Goal: Information Seeking & Learning: Learn about a topic

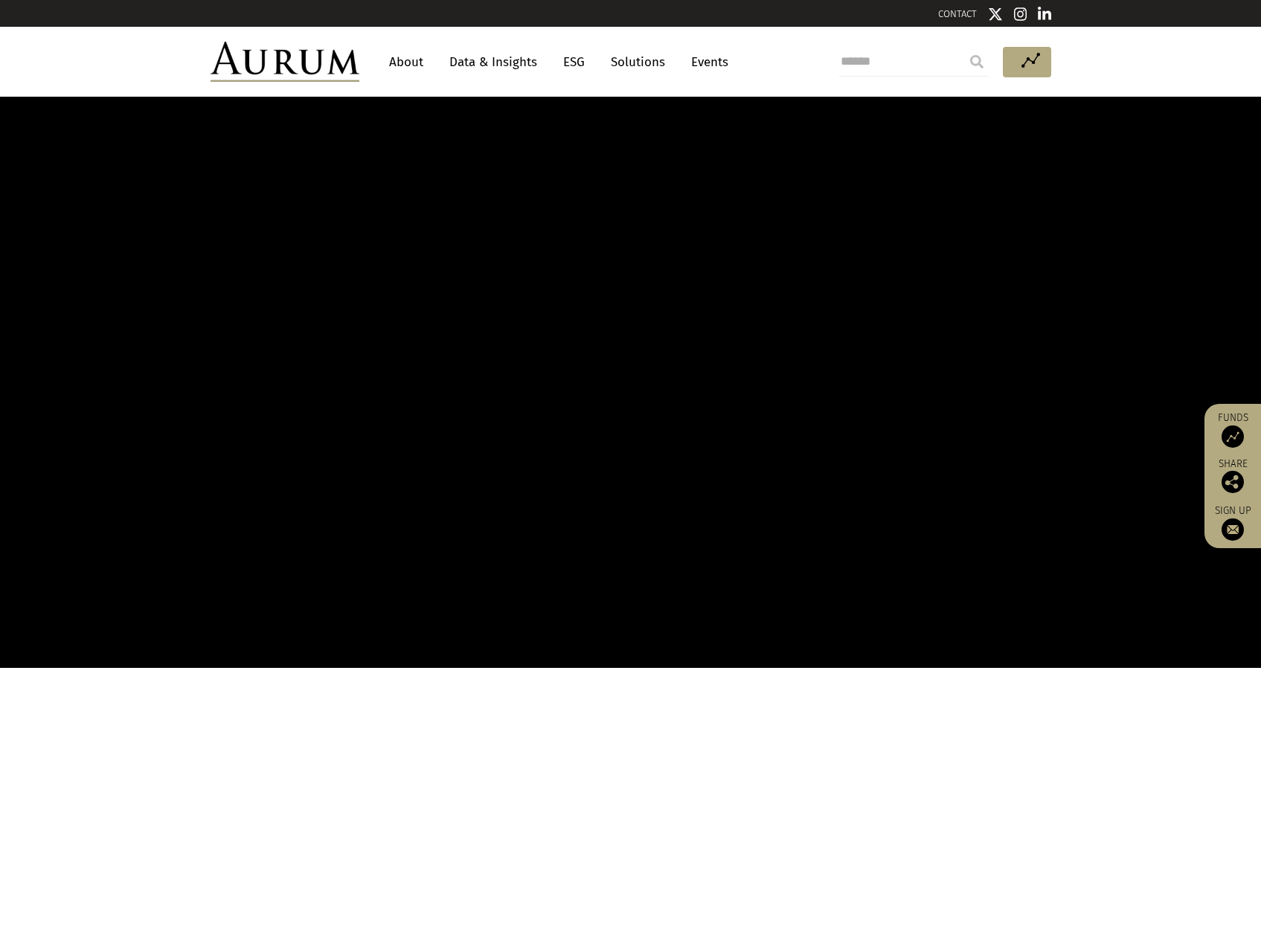
click at [412, 60] on link "About" at bounding box center [406, 62] width 49 height 28
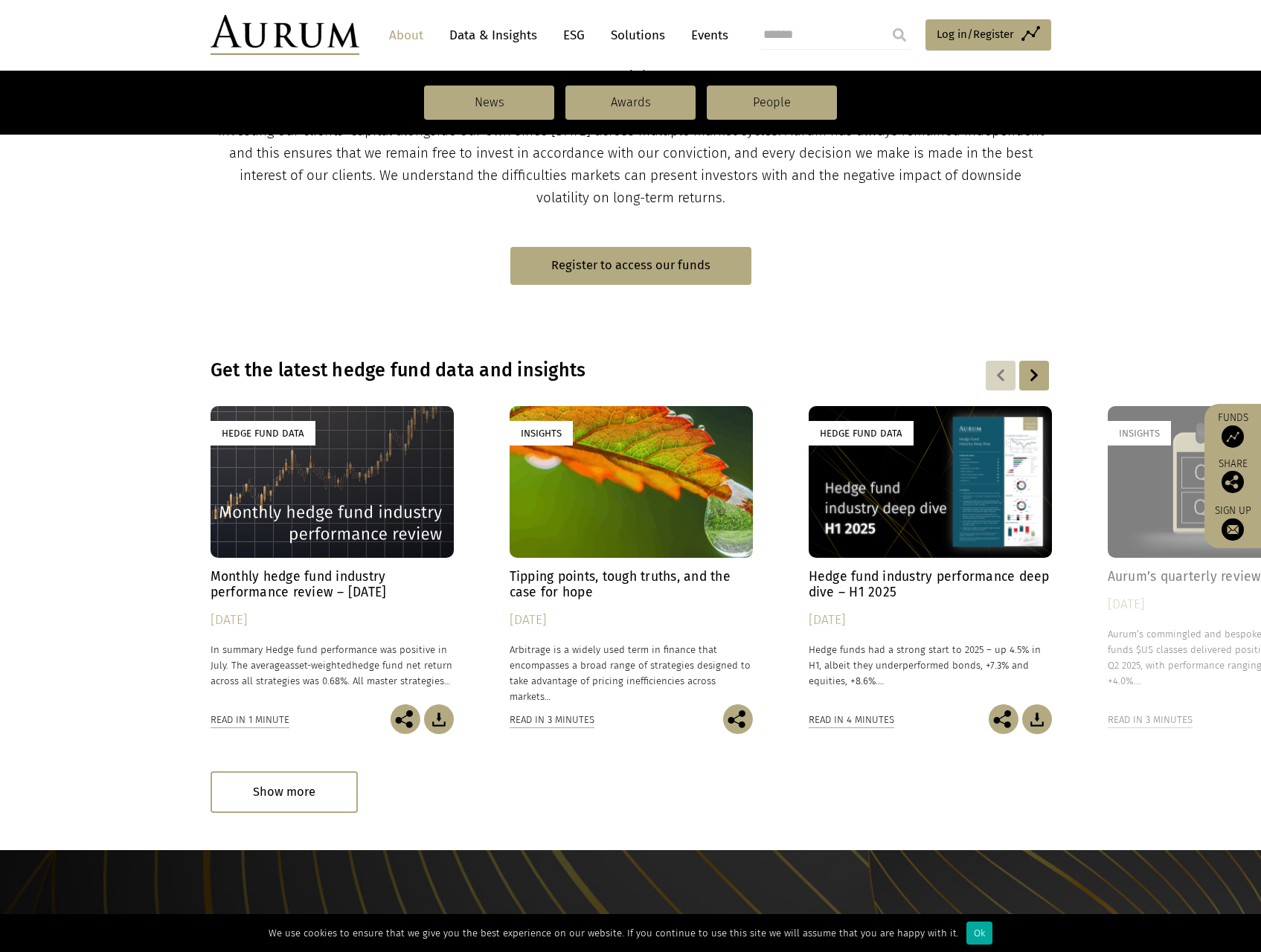
scroll to position [375, 0]
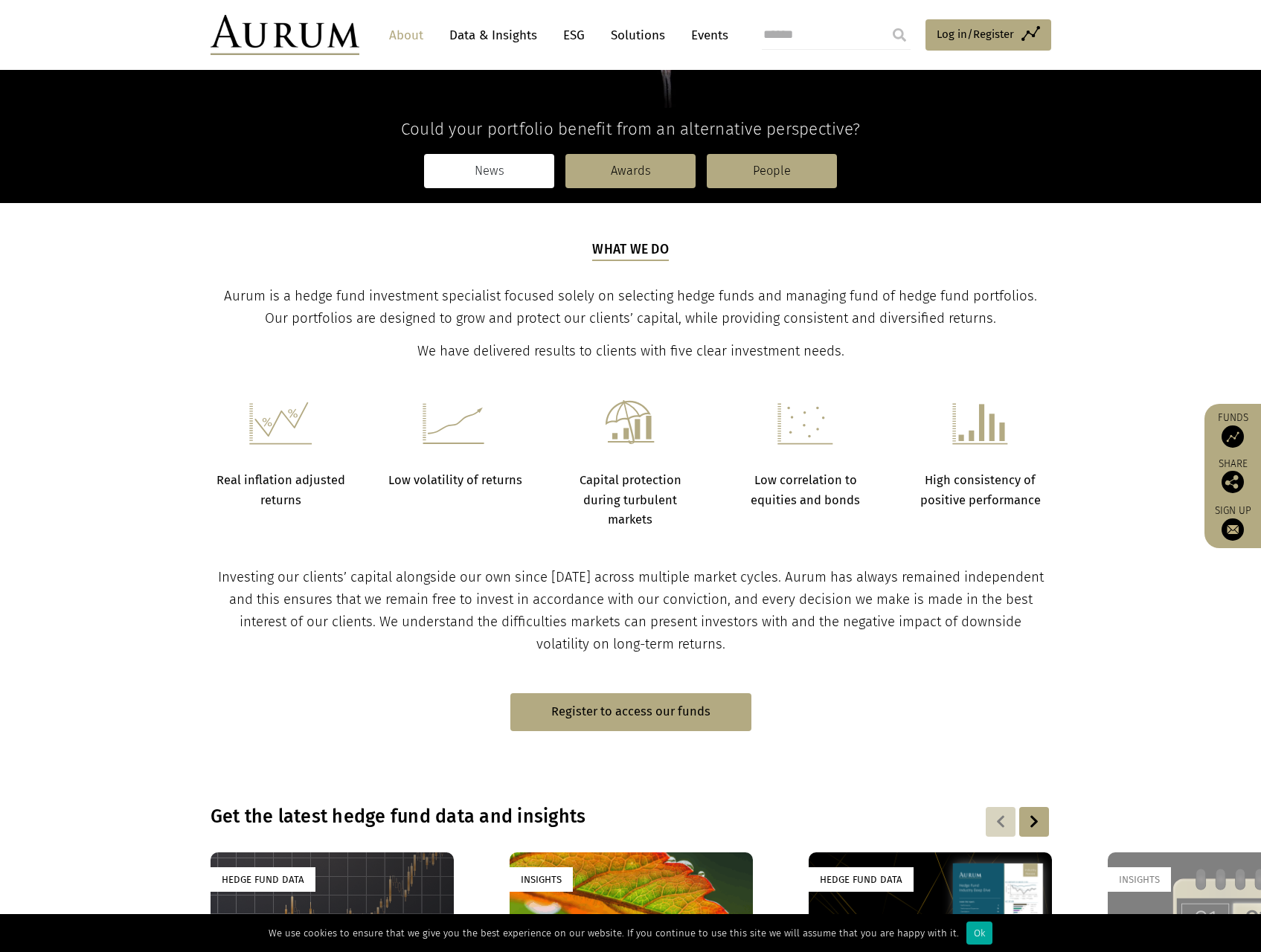
click at [457, 171] on link "News" at bounding box center [489, 170] width 130 height 34
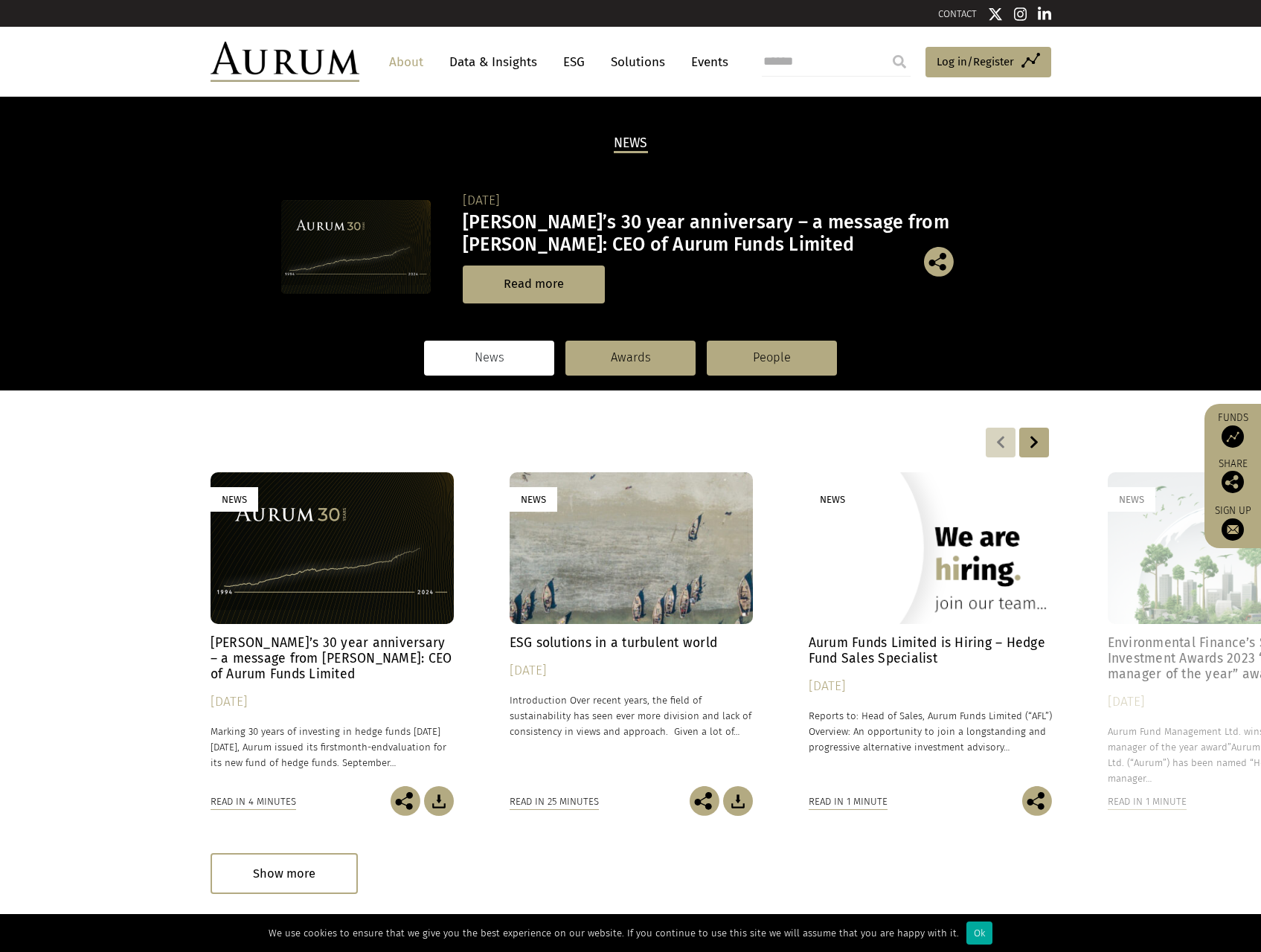
click at [496, 60] on link "Data & Insights" at bounding box center [492, 62] width 102 height 28
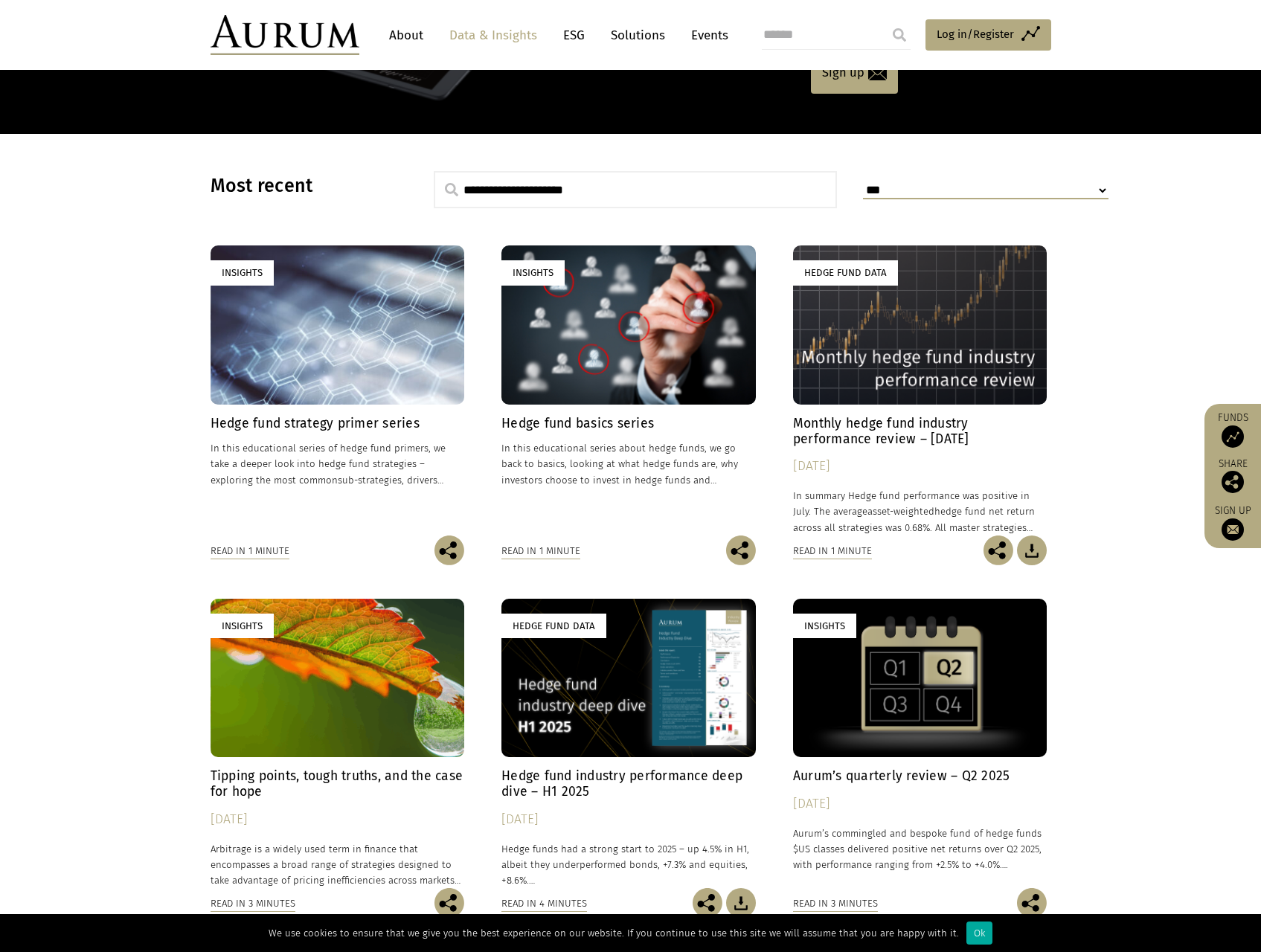
scroll to position [371, 0]
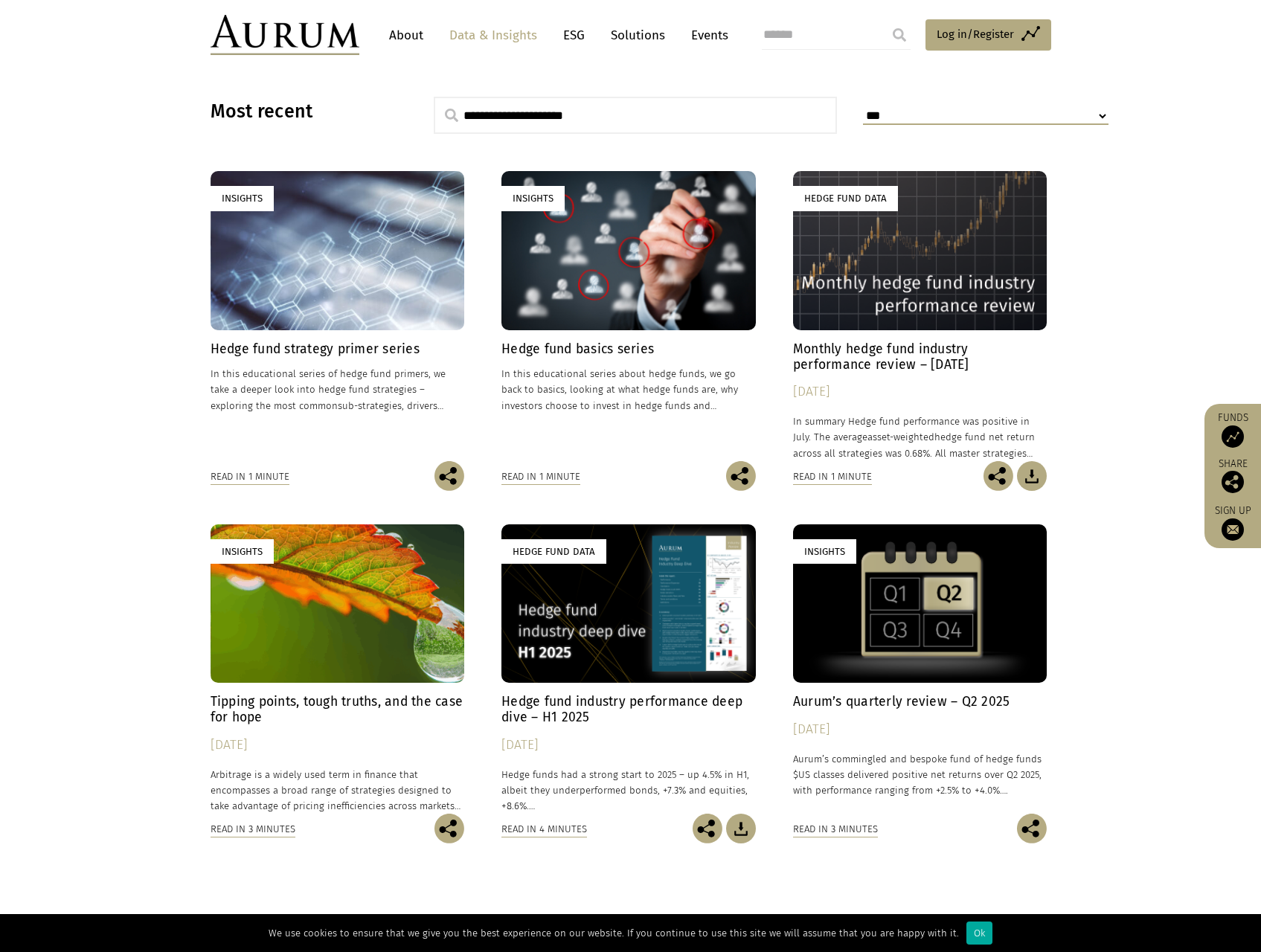
click at [941, 703] on h4 "Aurum’s quarterly review – Q2 2025" at bounding box center [920, 701] width 254 height 16
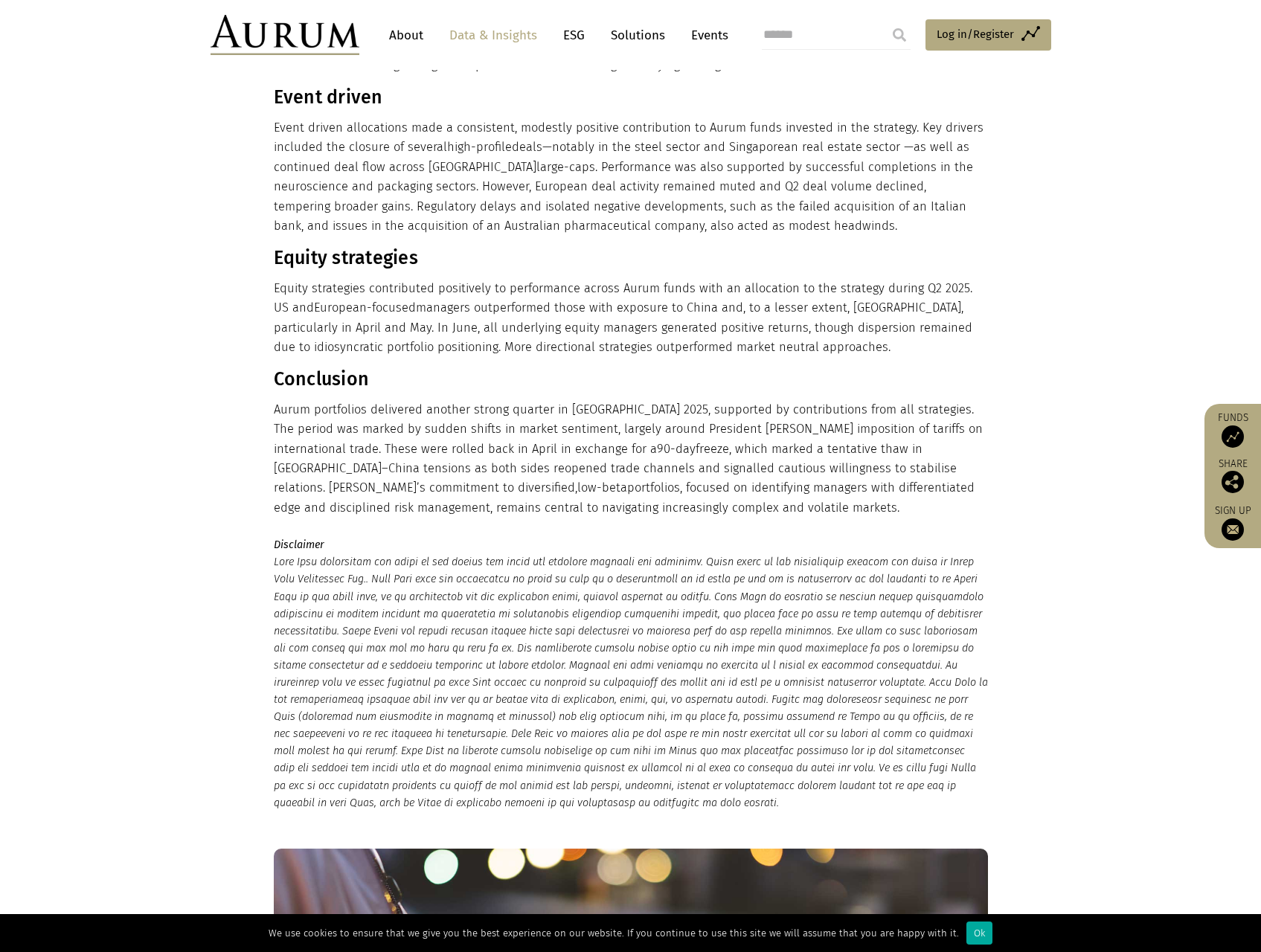
scroll to position [1264, 0]
